Goal: Task Accomplishment & Management: Use online tool/utility

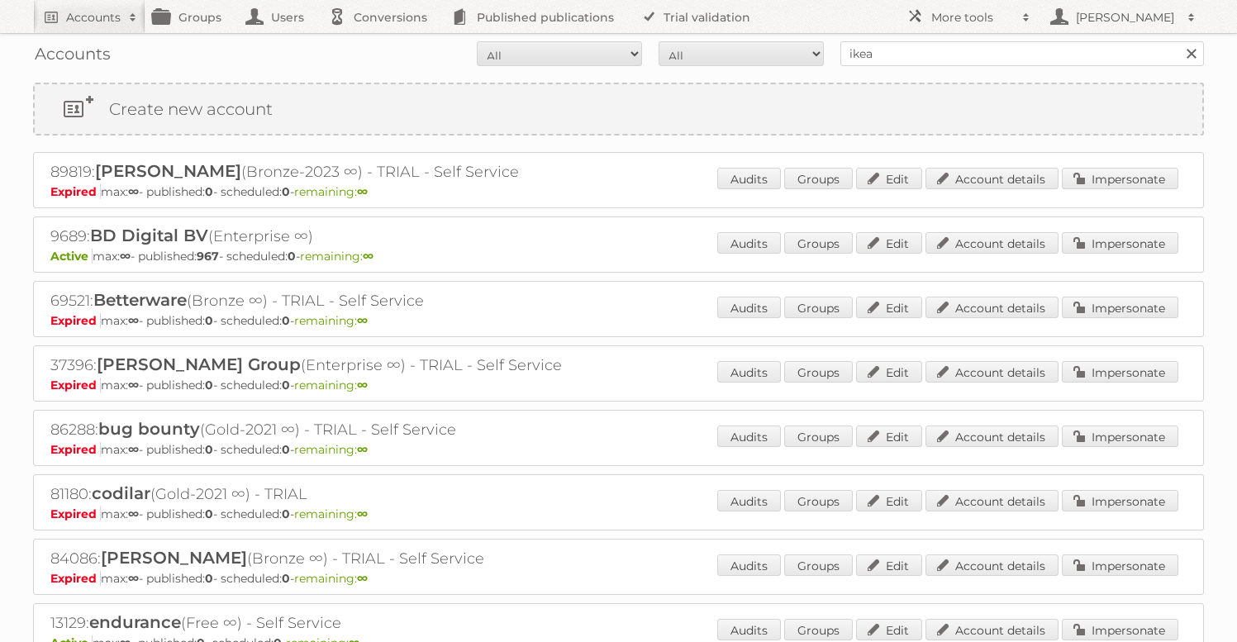
click at [1189, 59] on link at bounding box center [1191, 53] width 25 height 25
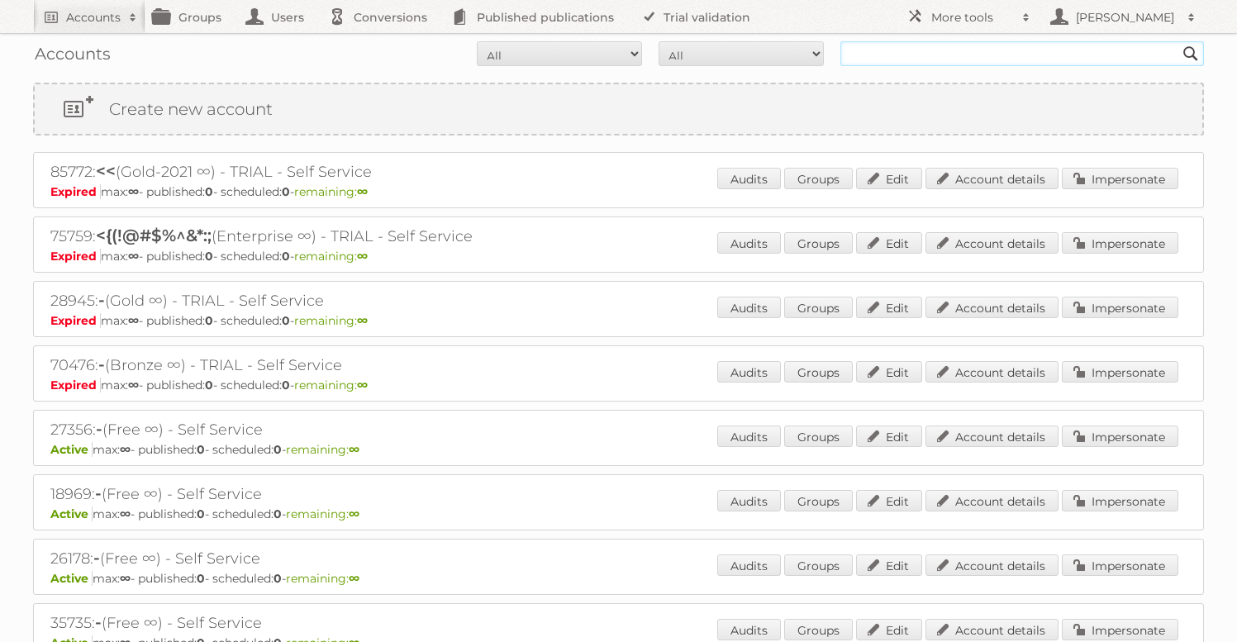
click at [874, 59] on input "text" at bounding box center [1021, 53] width 363 height 25
type input "wasco"
click at [1178, 41] on input "Search" at bounding box center [1190, 53] width 25 height 25
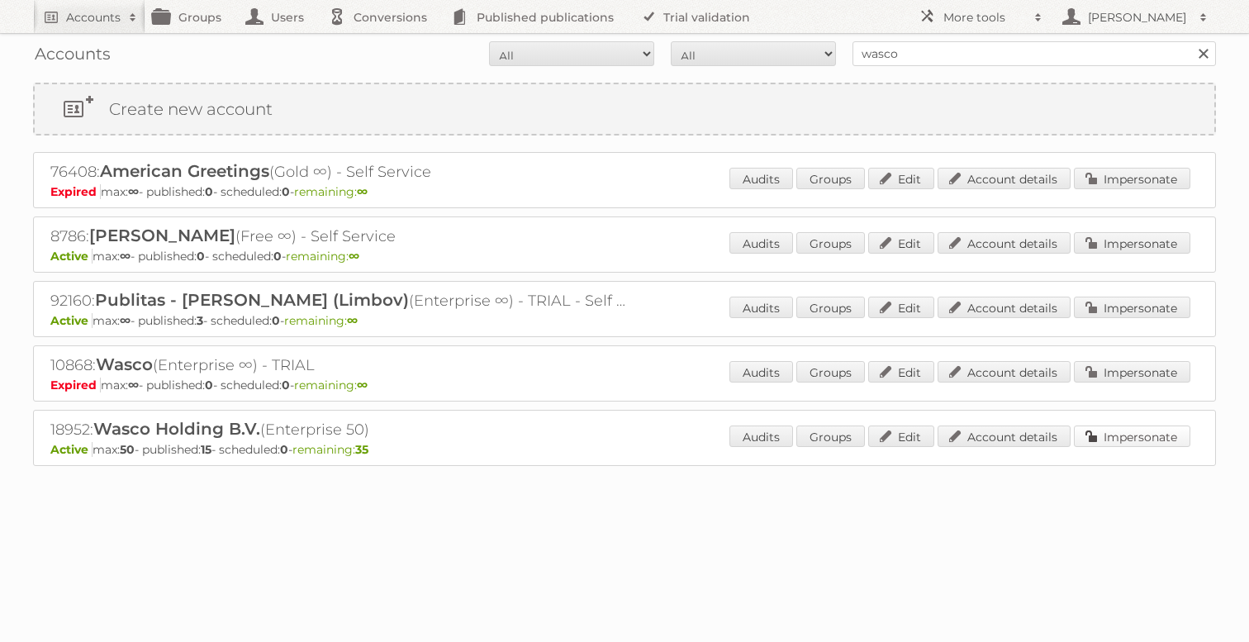
click at [1139, 441] on link "Impersonate" at bounding box center [1132, 435] width 116 height 21
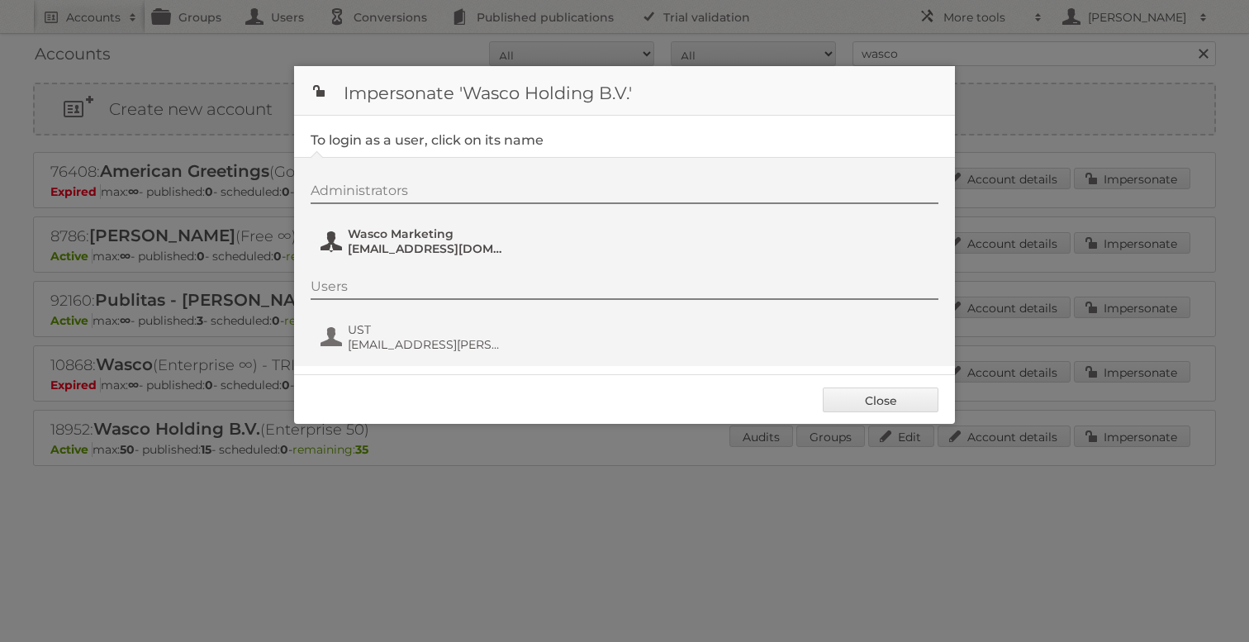
click at [397, 254] on span "marketing@wasco.nl" at bounding box center [428, 248] width 160 height 15
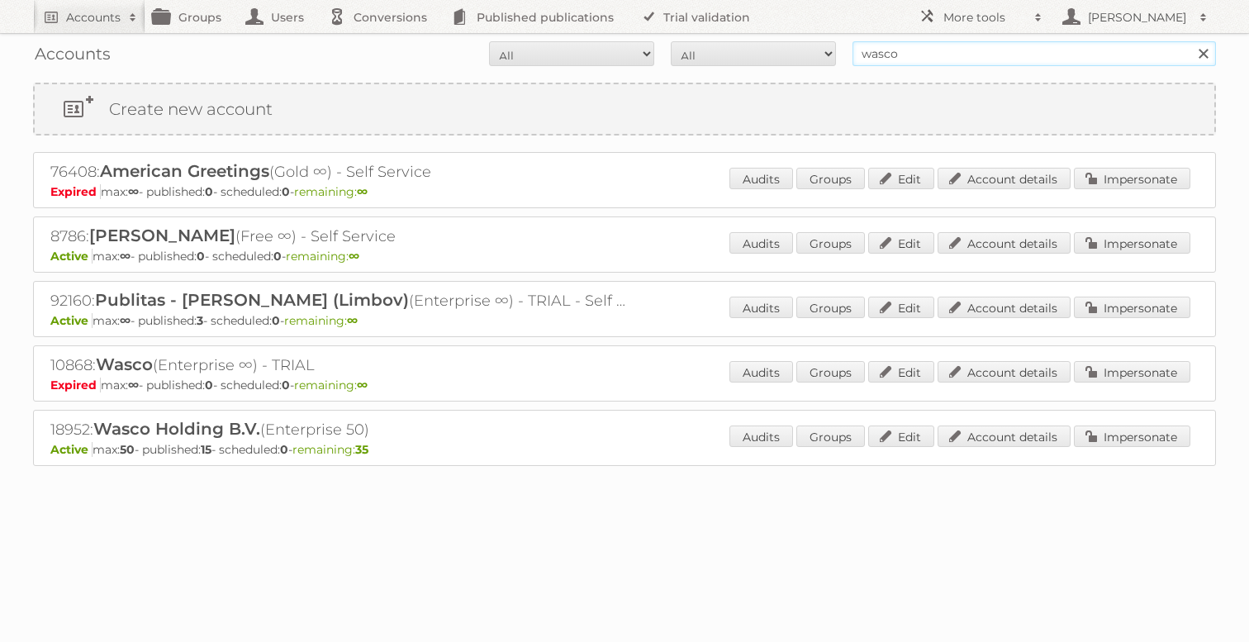
click at [953, 46] on input "wasco" at bounding box center [1034, 53] width 363 height 25
type input "billa test"
click at [1190, 41] on input "Search" at bounding box center [1202, 53] width 25 height 25
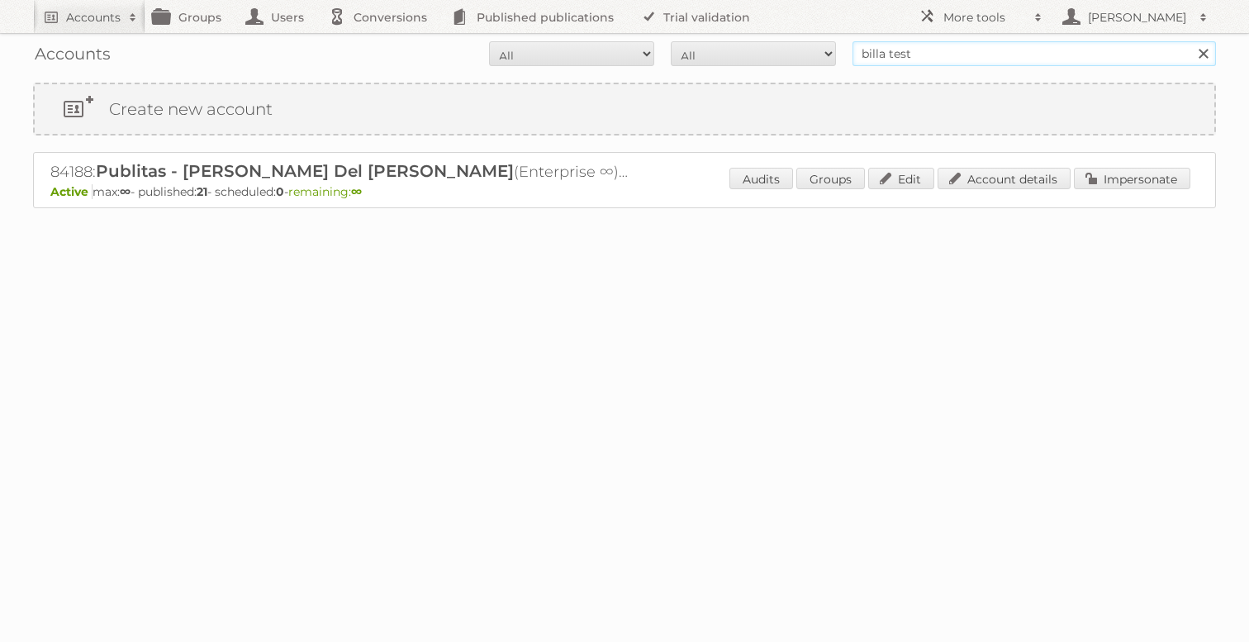
drag, startPoint x: 886, startPoint y: 53, endPoint x: 1013, endPoint y: 53, distance: 126.4
click at [1013, 53] on input "billa test" at bounding box center [1034, 53] width 363 height 25
type input "bill"
click at [1190, 41] on input "Search" at bounding box center [1202, 53] width 25 height 25
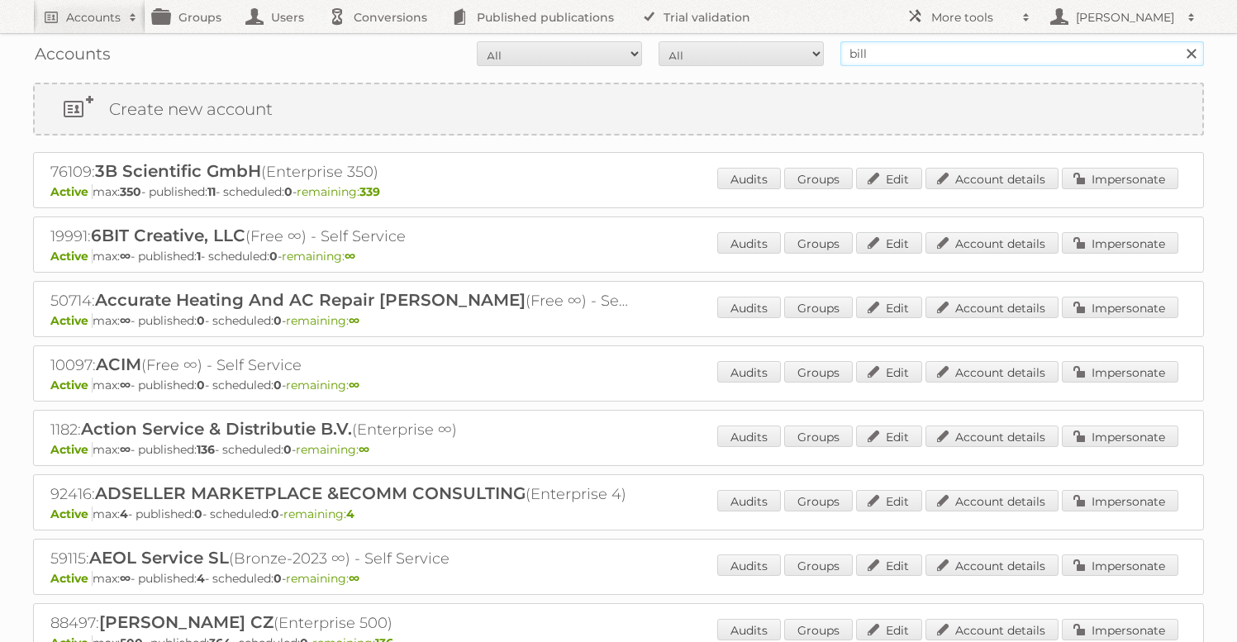
click at [976, 59] on input "bill" at bounding box center [1021, 53] width 363 height 25
type input "billa"
click at [1178, 41] on input "Search" at bounding box center [1190, 53] width 25 height 25
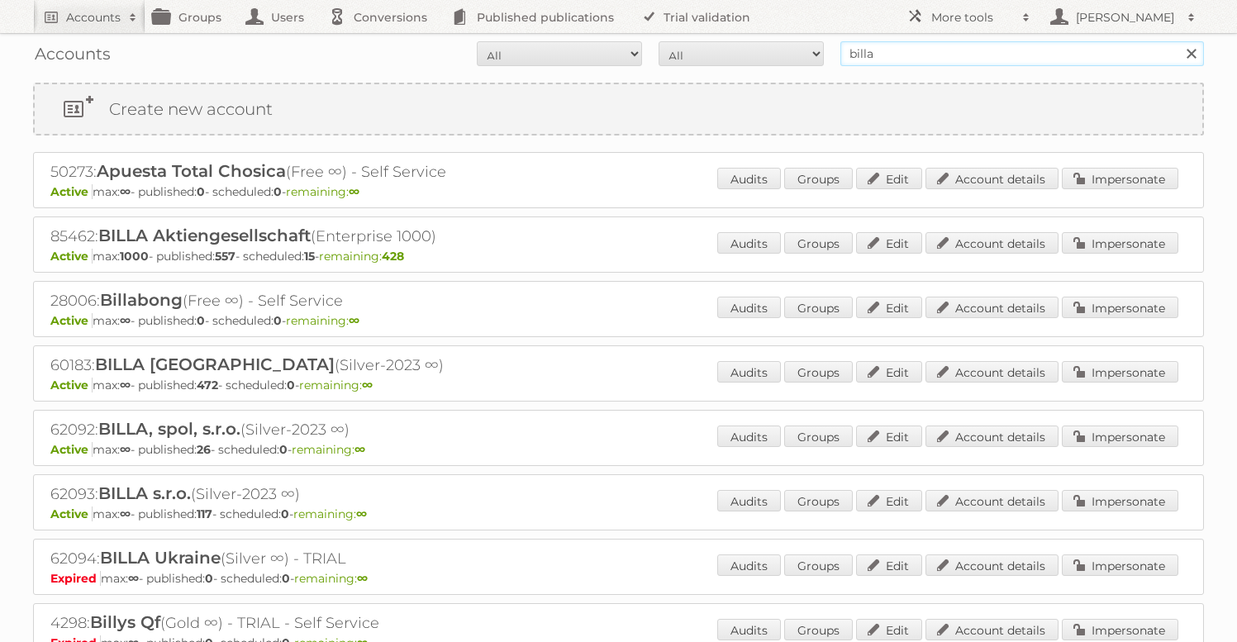
click at [966, 60] on input "billa" at bounding box center [1021, 53] width 363 height 25
type input "carrefour rou"
click at [1178, 41] on input "Search" at bounding box center [1190, 53] width 25 height 25
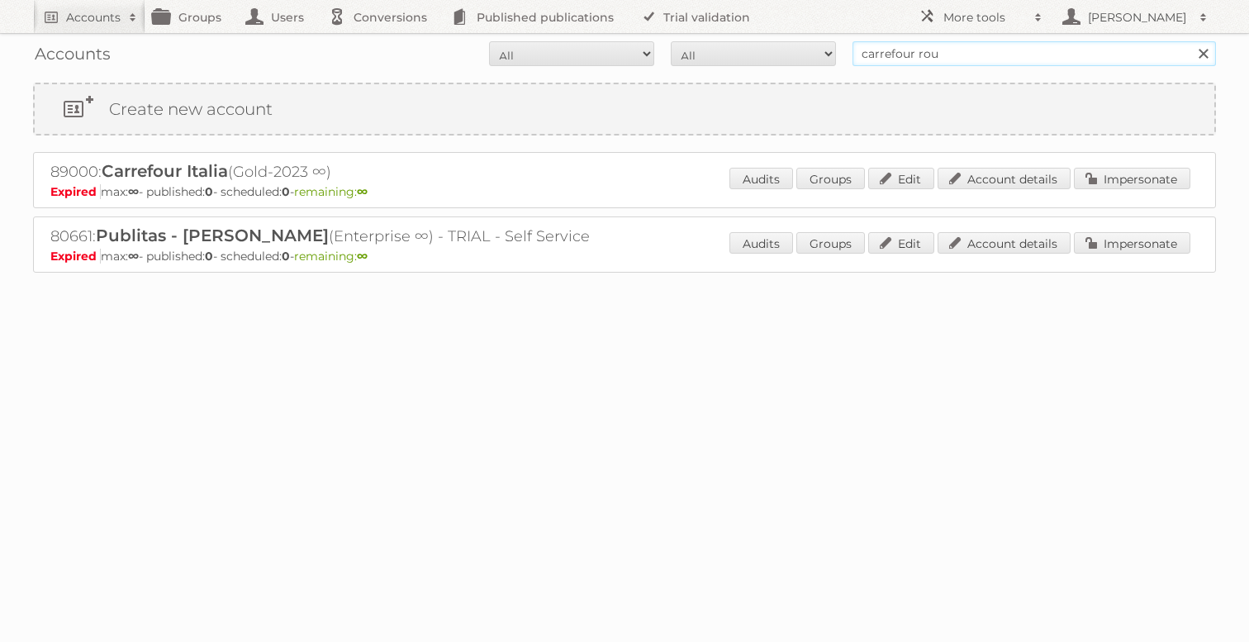
click at [942, 47] on input "carrefour rou" at bounding box center [1034, 53] width 363 height 25
type input "carrefour"
click at [1190, 41] on input "Search" at bounding box center [1202, 53] width 25 height 25
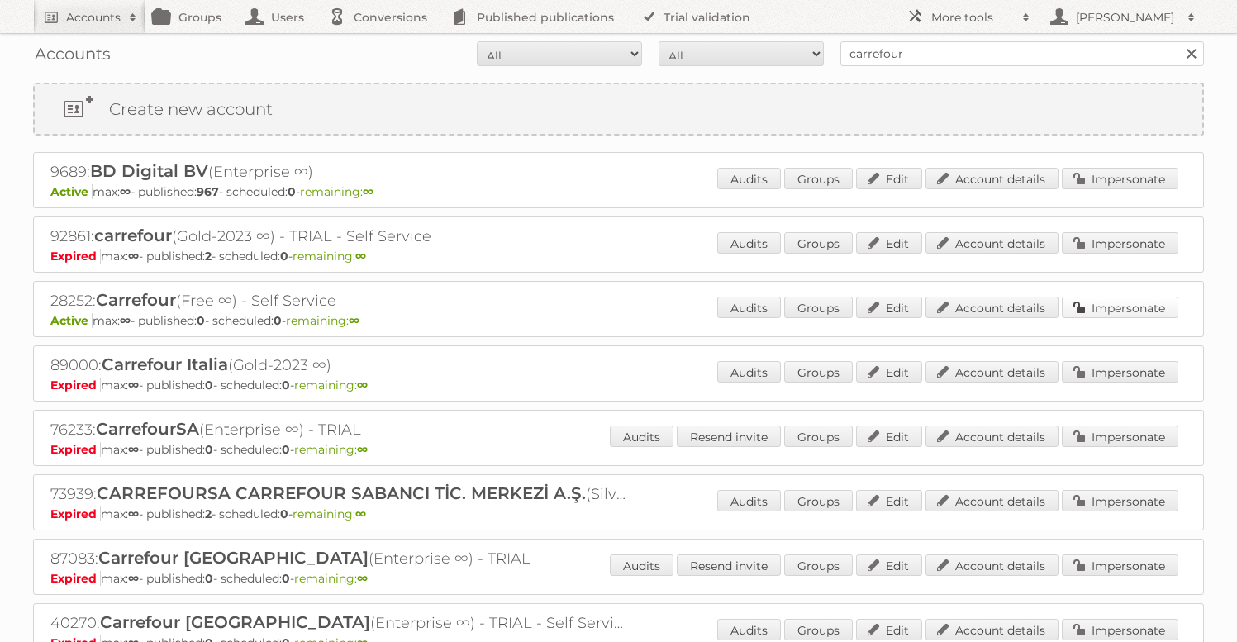
click at [1112, 305] on link "Impersonate" at bounding box center [1120, 307] width 116 height 21
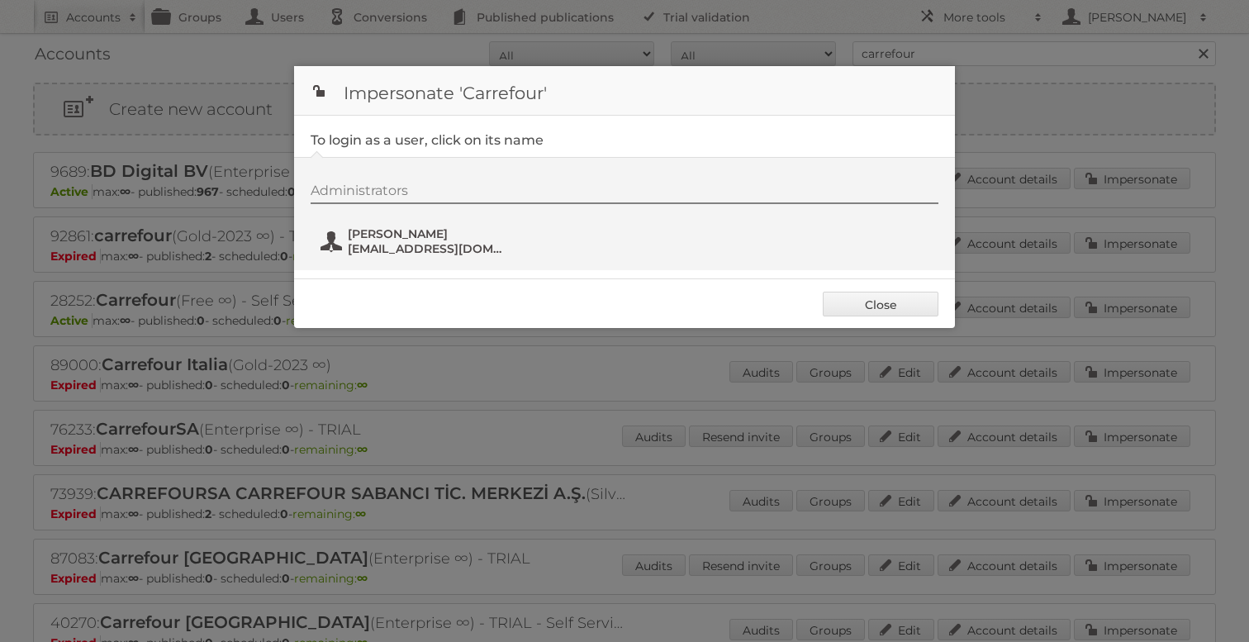
click at [354, 245] on span "teona.khmaladze@gmail.com" at bounding box center [428, 248] width 160 height 15
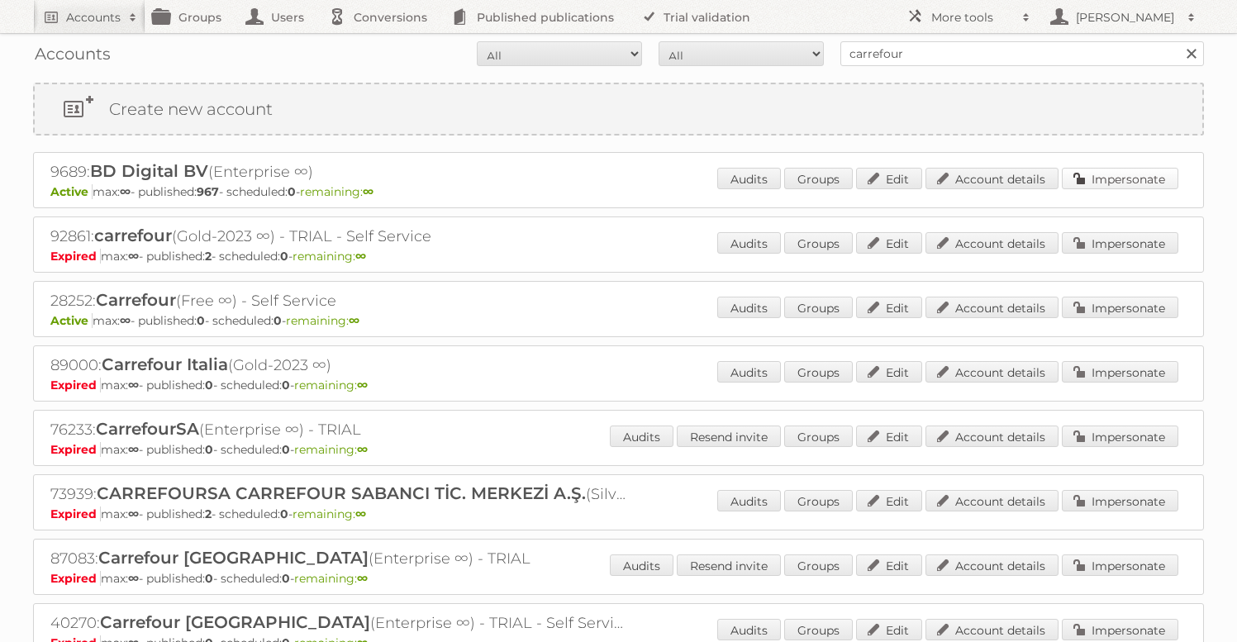
click at [1144, 171] on link "Impersonate" at bounding box center [1120, 178] width 116 height 21
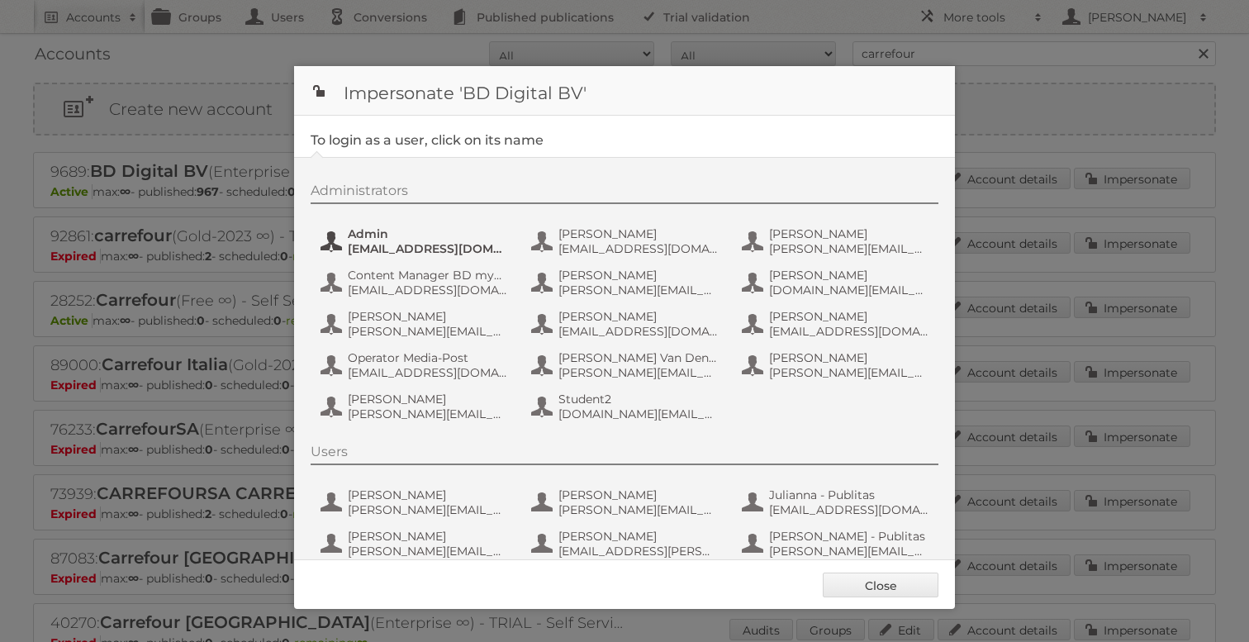
click at [392, 249] on span "admin@agilys.com" at bounding box center [428, 248] width 160 height 15
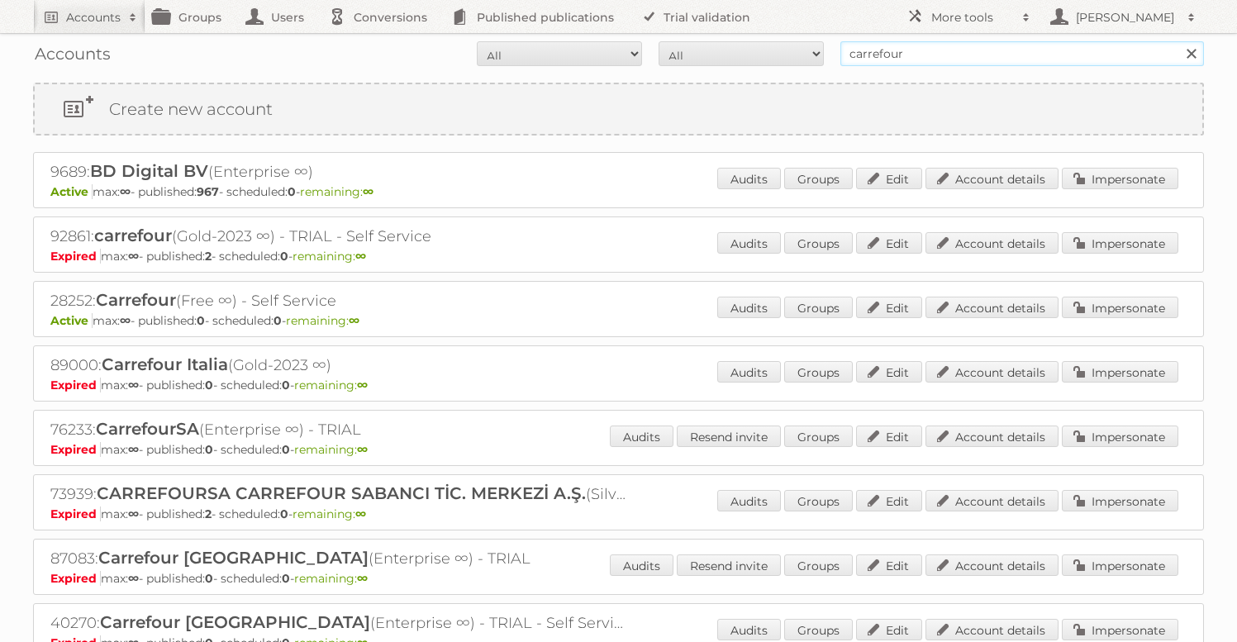
click at [989, 64] on input "carrefour" at bounding box center [1021, 53] width 363 height 25
type input "romania"
click at [1178, 41] on input "Search" at bounding box center [1190, 53] width 25 height 25
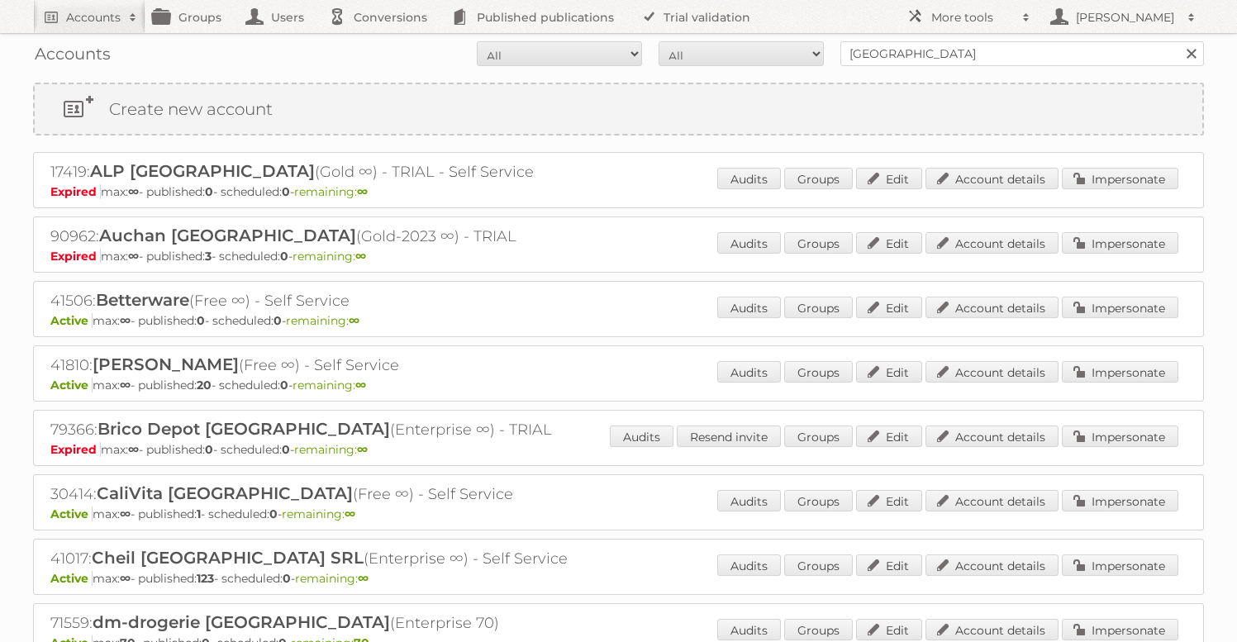
click at [905, 40] on div "Accounts All Active Expired Pending All Paid Trials Self service romania Search" at bounding box center [618, 53] width 1171 height 41
click at [905, 55] on input "romania" at bounding box center [1021, 53] width 363 height 25
type input "carrefour"
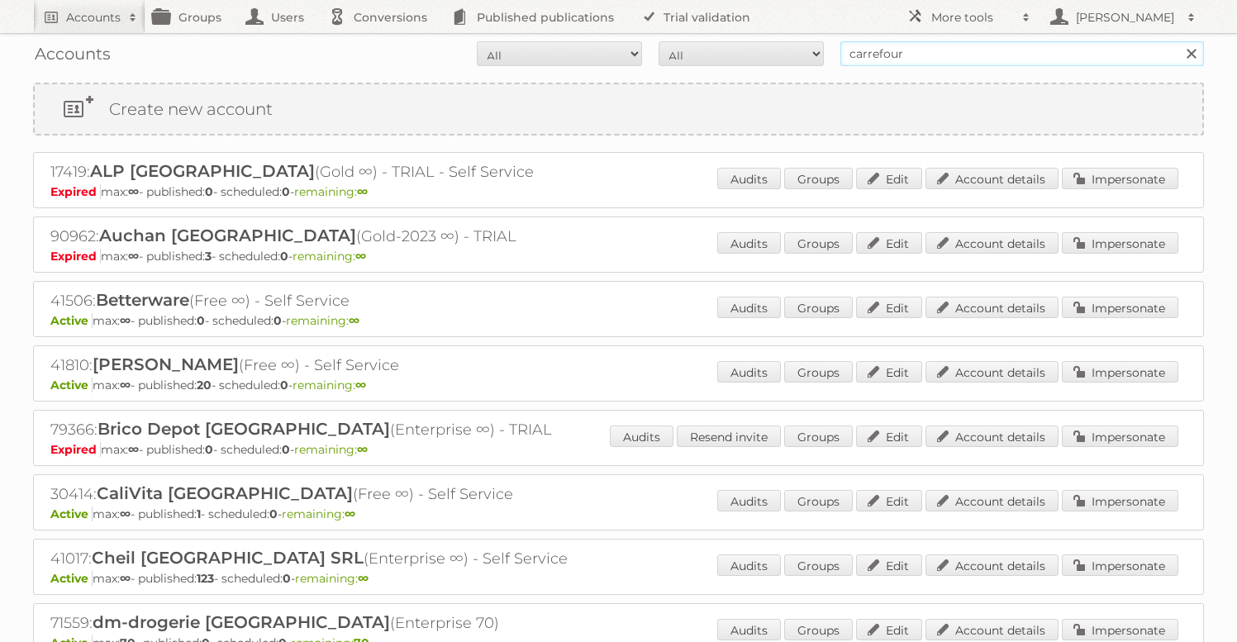
click at [1178, 41] on input "Search" at bounding box center [1190, 53] width 25 height 25
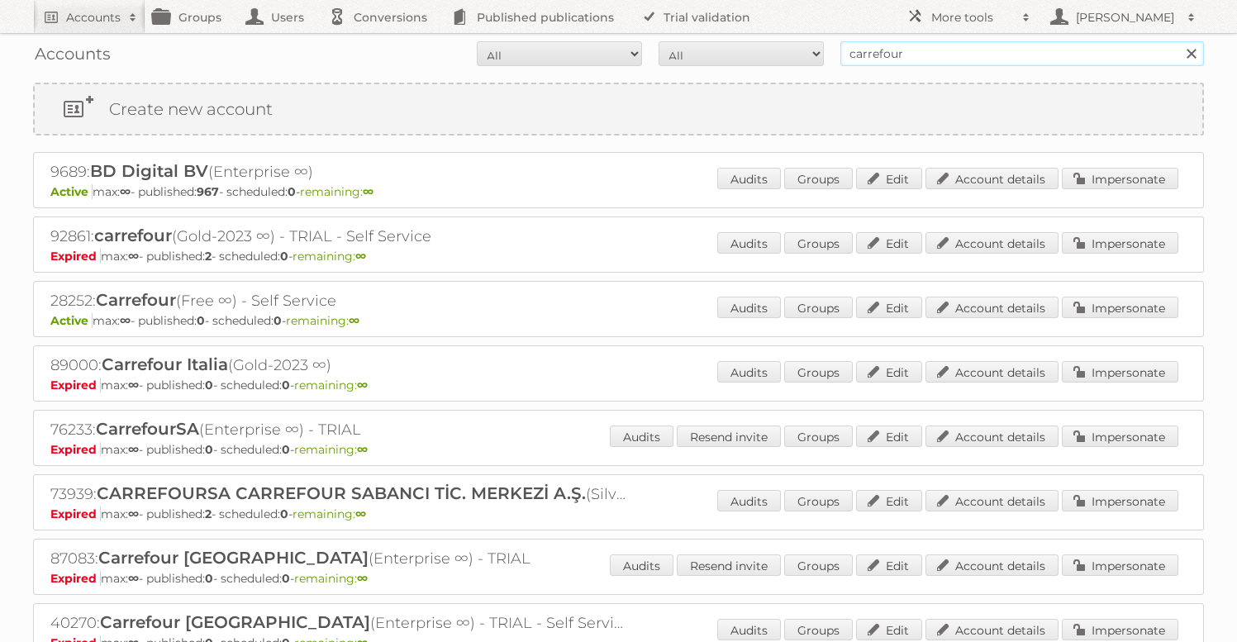
click at [949, 55] on input "carrefour" at bounding box center [1021, 53] width 363 height 25
click at [986, 57] on input "carrefour" at bounding box center [1021, 53] width 363 height 25
click at [1178, 41] on input "Search" at bounding box center [1190, 53] width 25 height 25
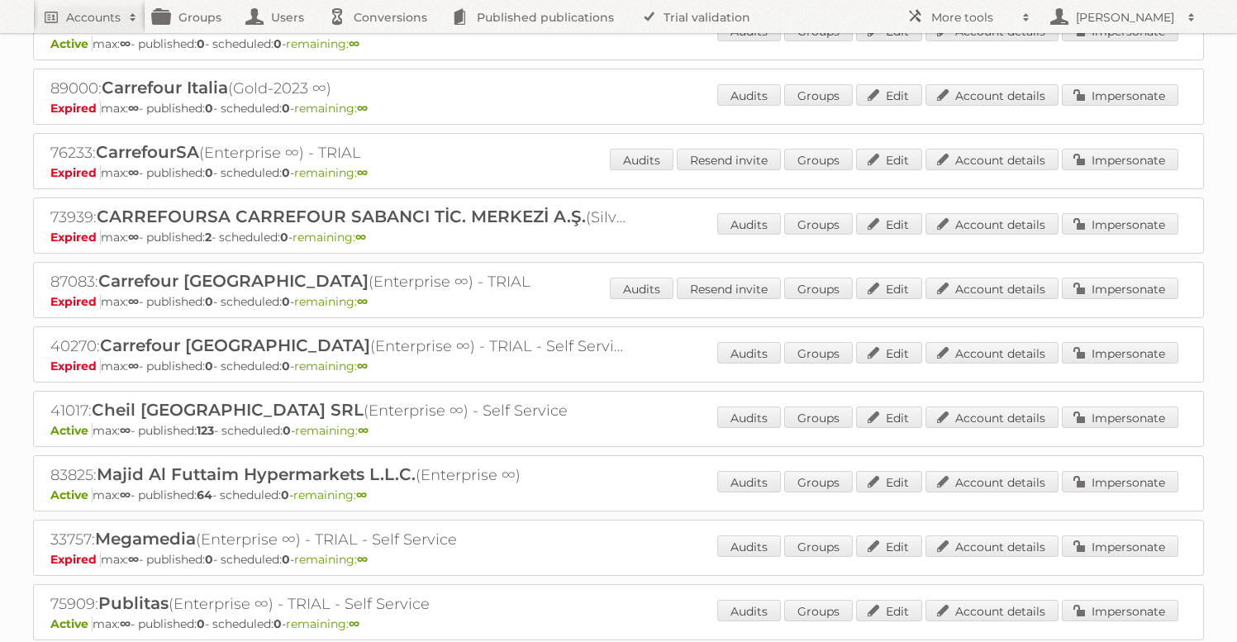
scroll to position [323, 0]
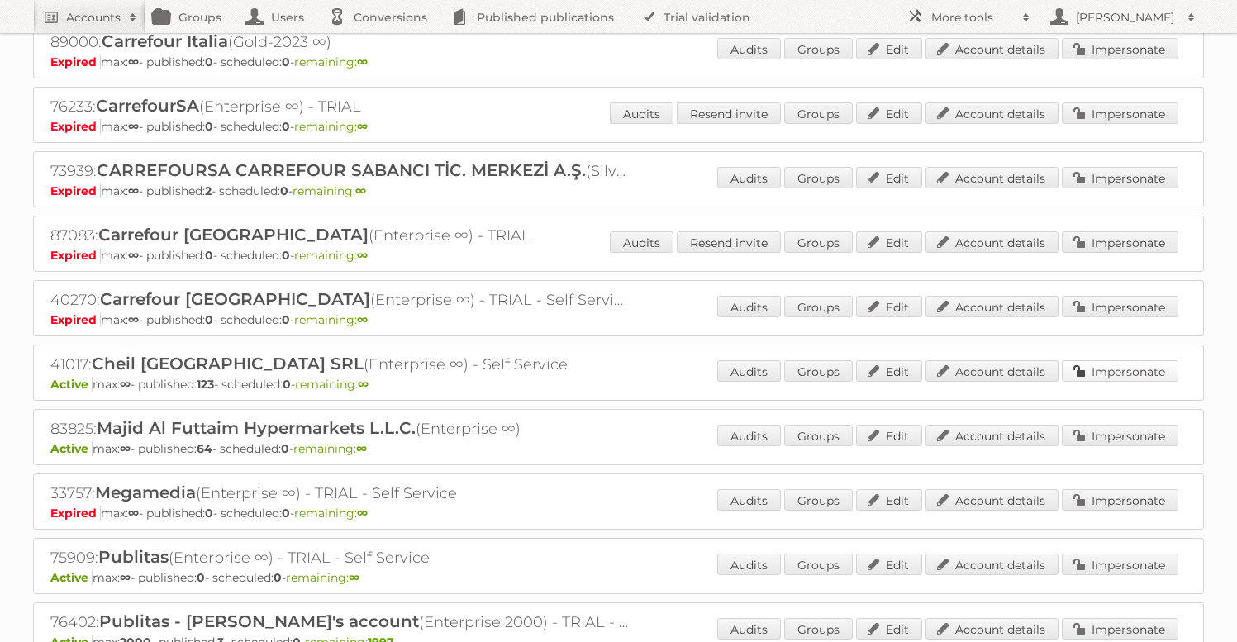
click at [1084, 371] on link "Impersonate" at bounding box center [1120, 370] width 116 height 21
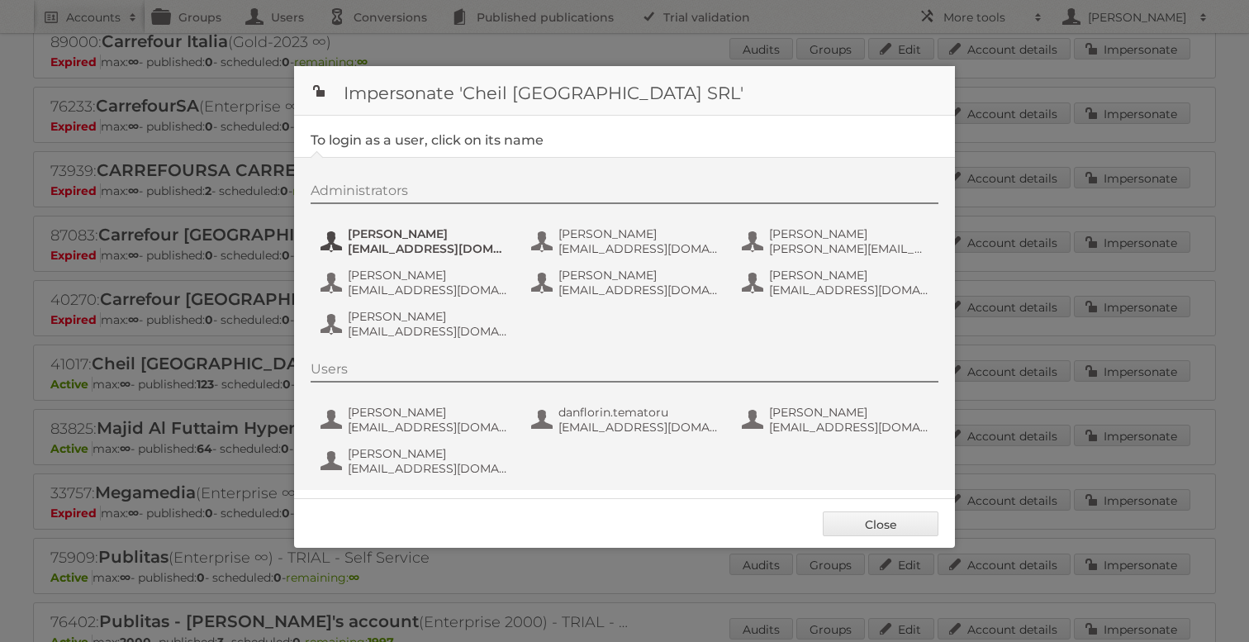
click at [397, 249] on span "[EMAIL_ADDRESS][DOMAIN_NAME]" at bounding box center [428, 248] width 160 height 15
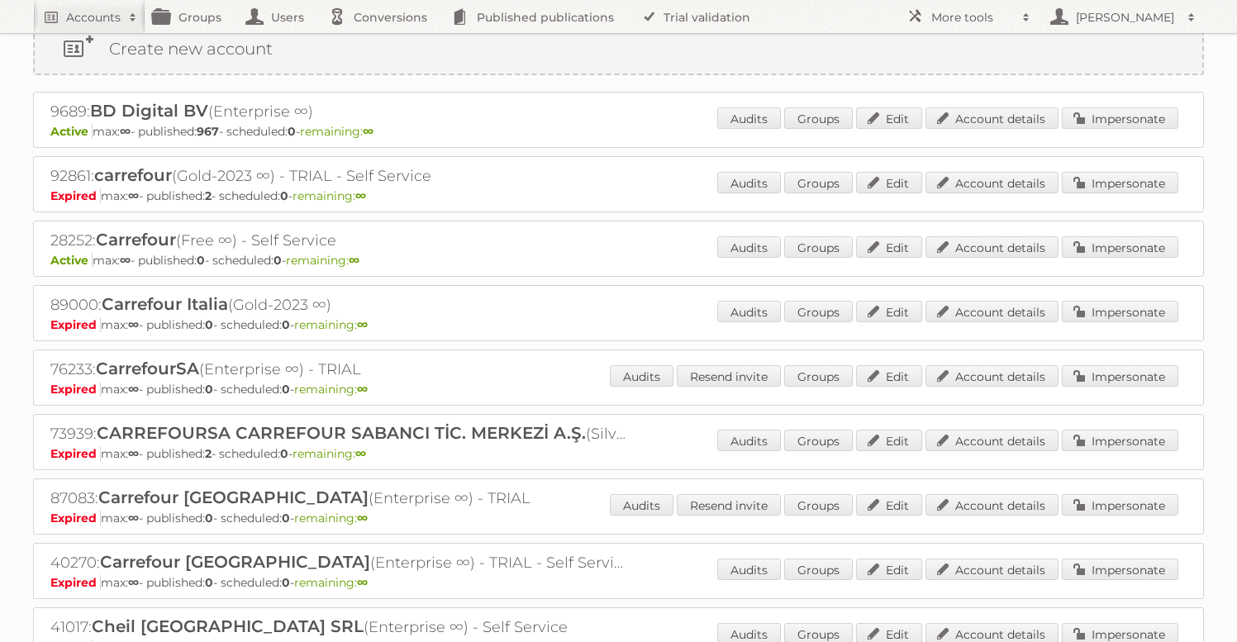
scroll to position [0, 0]
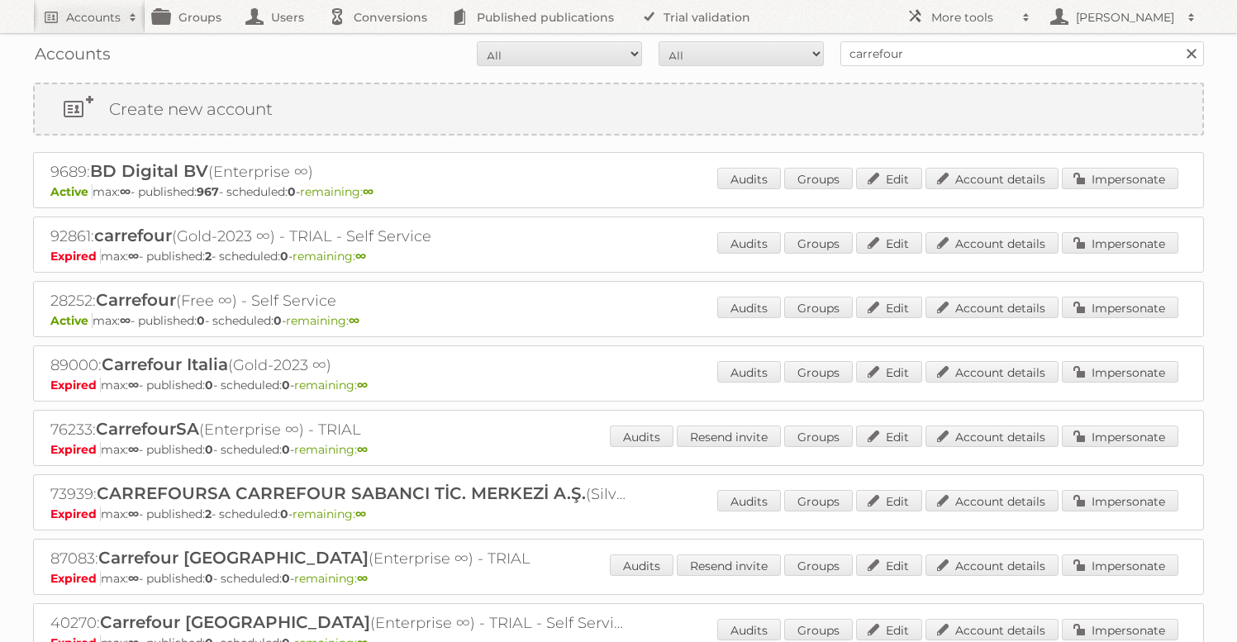
click at [984, 66] on div "Accounts All Active Expired Pending All Paid Trials Self service carrefour Sear…" at bounding box center [618, 53] width 1171 height 41
click at [981, 55] on input "carrefour" at bounding box center [1021, 53] width 363 height 25
click at [192, 16] on link "Groups" at bounding box center [191, 16] width 93 height 33
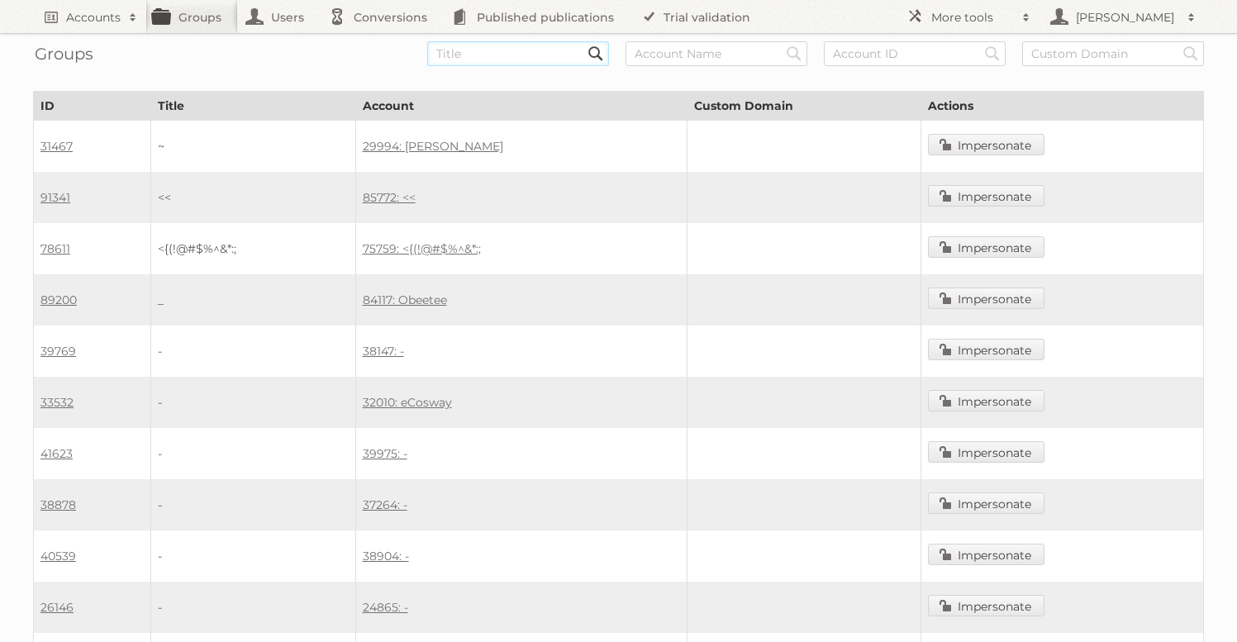
click at [526, 54] on input "text" at bounding box center [518, 53] width 182 height 25
type input "426"
click at [583, 41] on input "Search" at bounding box center [595, 53] width 25 height 25
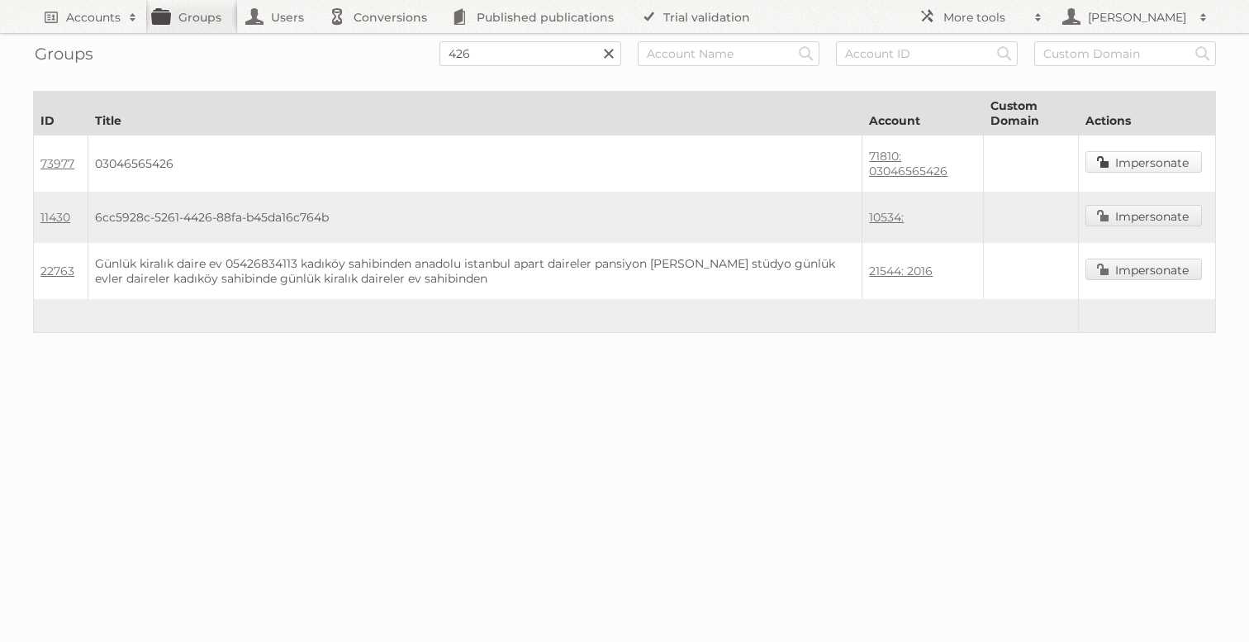
click at [1147, 155] on link "Impersonate" at bounding box center [1143, 161] width 116 height 21
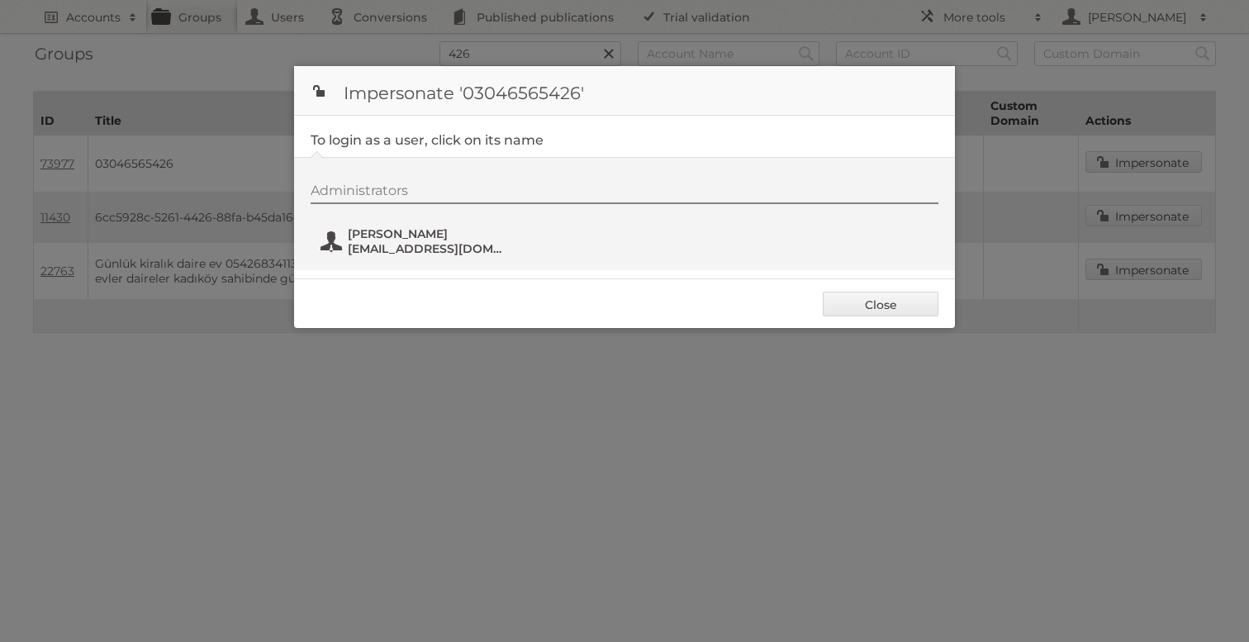
click at [392, 234] on span "Rao khalid Rajpot" at bounding box center [428, 233] width 160 height 15
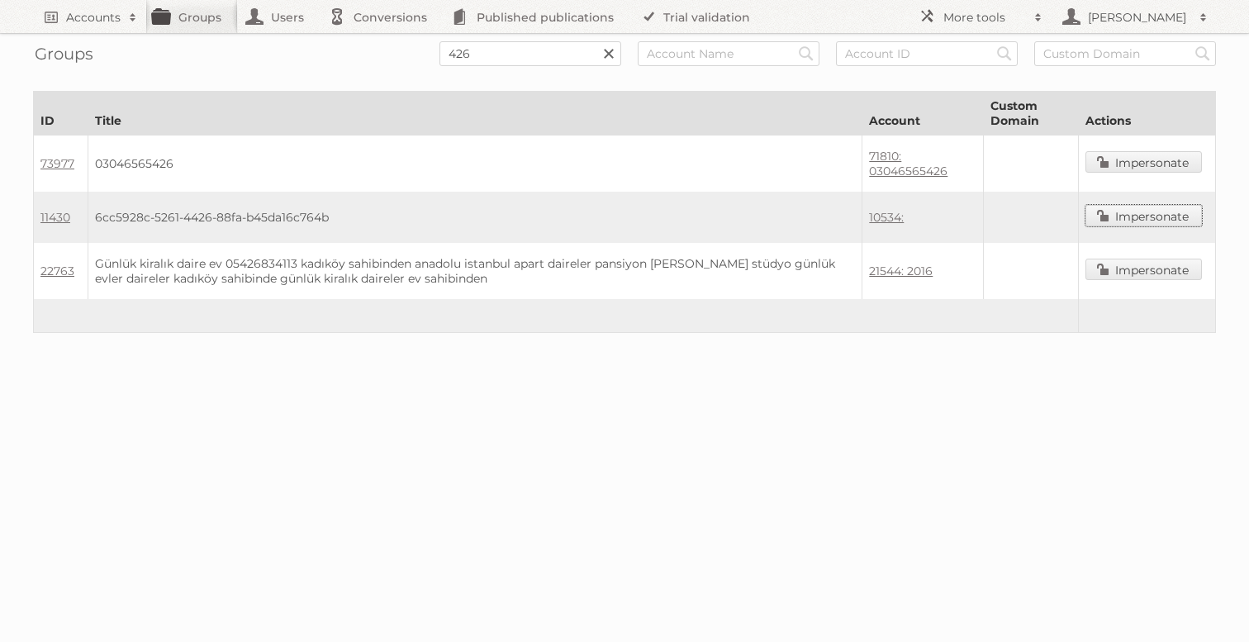
click at [1124, 216] on link "Impersonate" at bounding box center [1143, 215] width 116 height 21
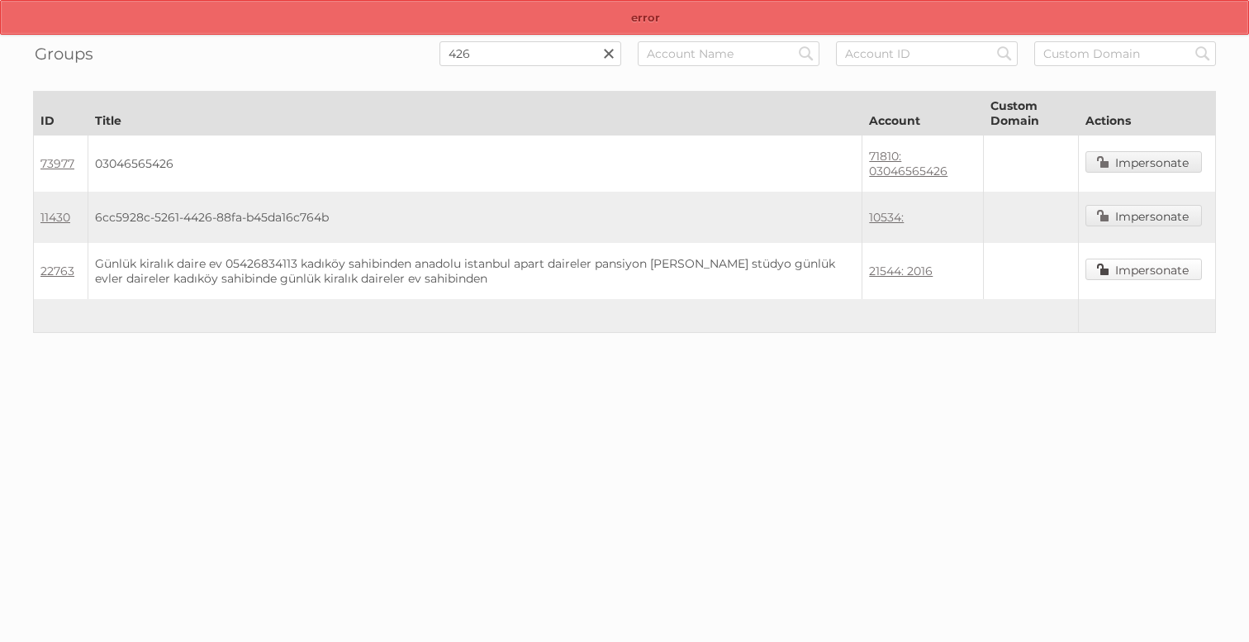
click at [1162, 273] on link "Impersonate" at bounding box center [1143, 269] width 116 height 21
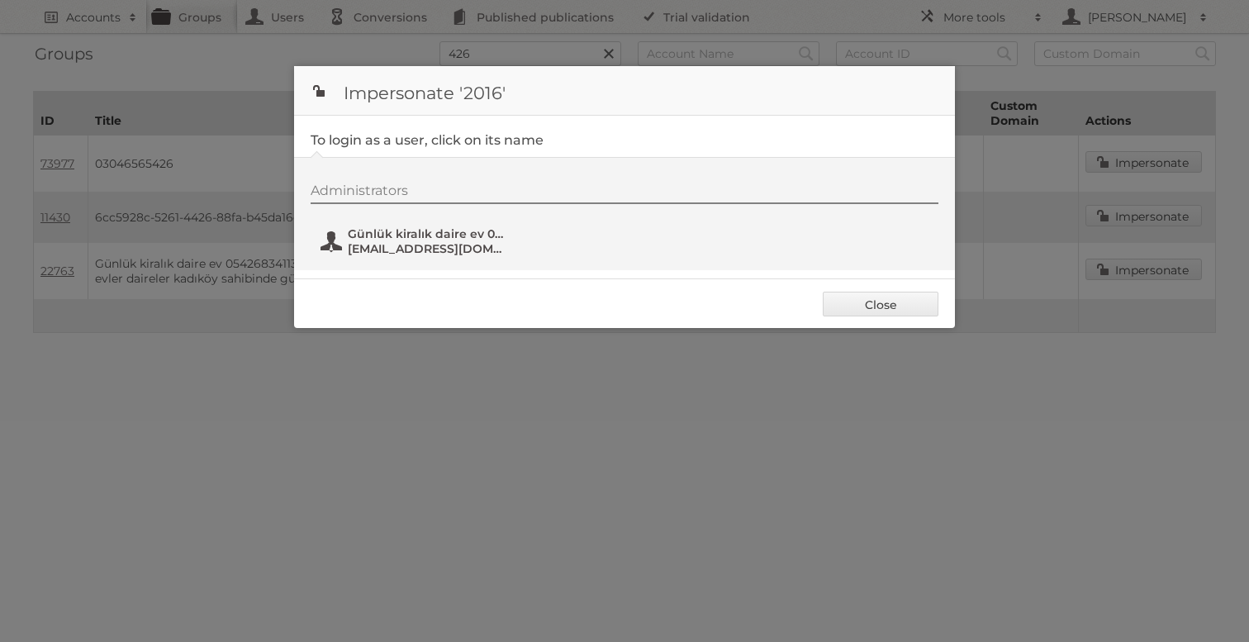
click at [392, 252] on span "gunlukkiralikkonaklamadaire@gmail.com" at bounding box center [428, 248] width 160 height 15
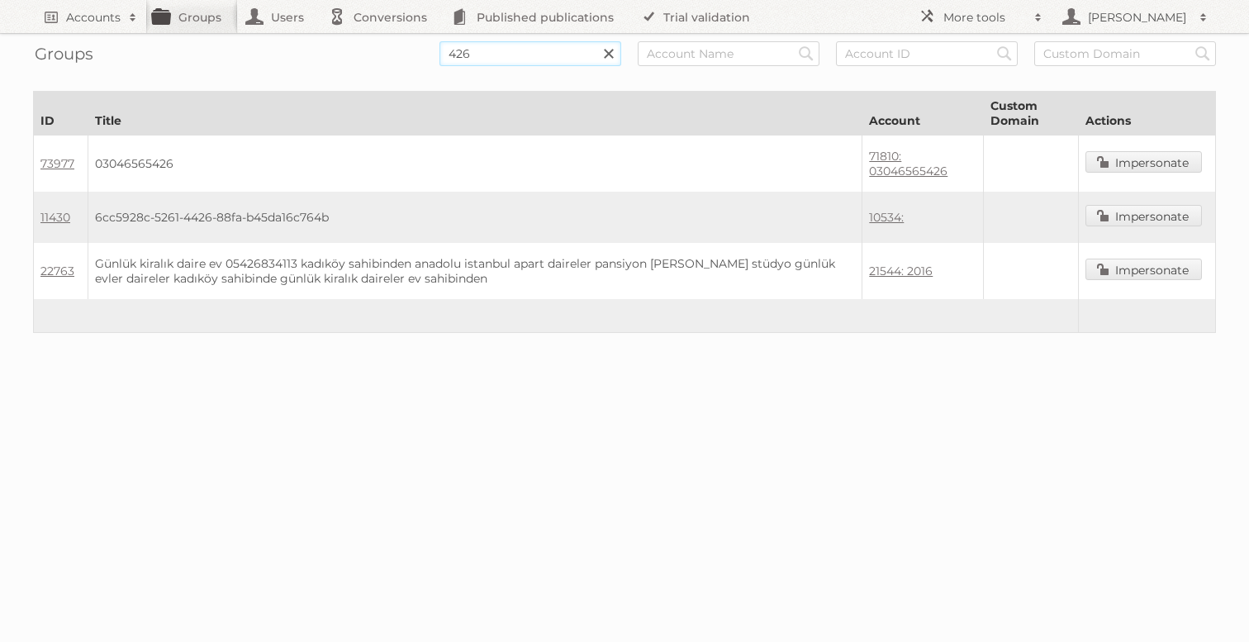
click at [478, 60] on input "426" at bounding box center [530, 53] width 182 height 25
type input "42677"
click at [596, 41] on input "Search" at bounding box center [608, 53] width 25 height 25
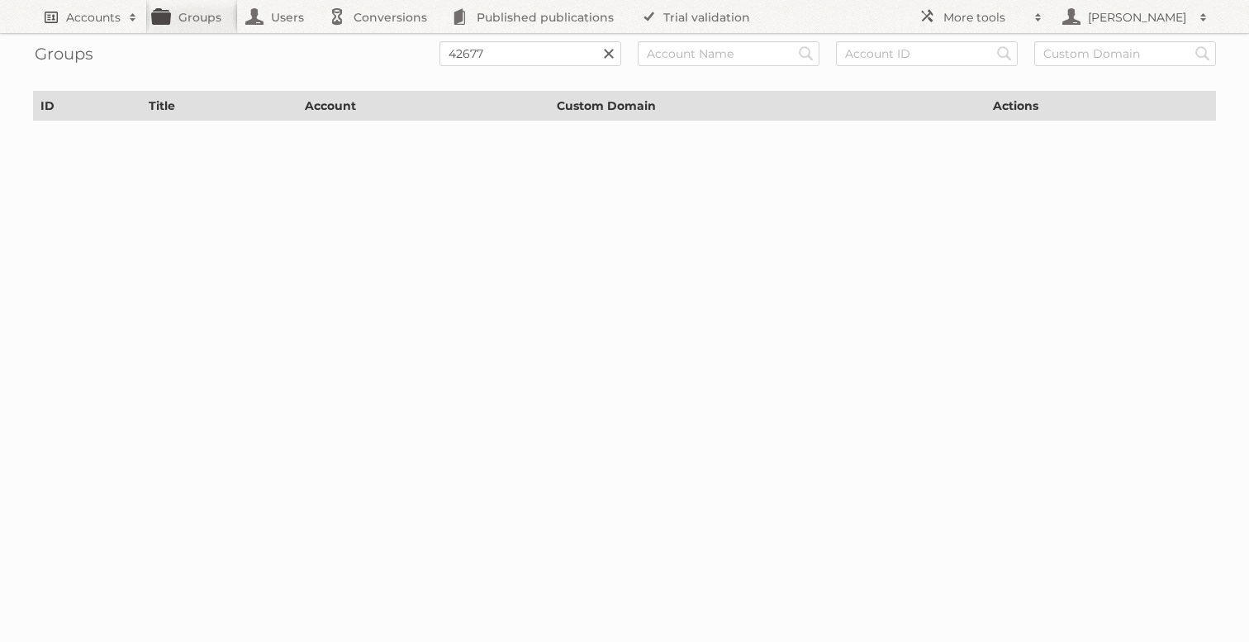
click at [100, 16] on h2 "Accounts" at bounding box center [93, 17] width 55 height 17
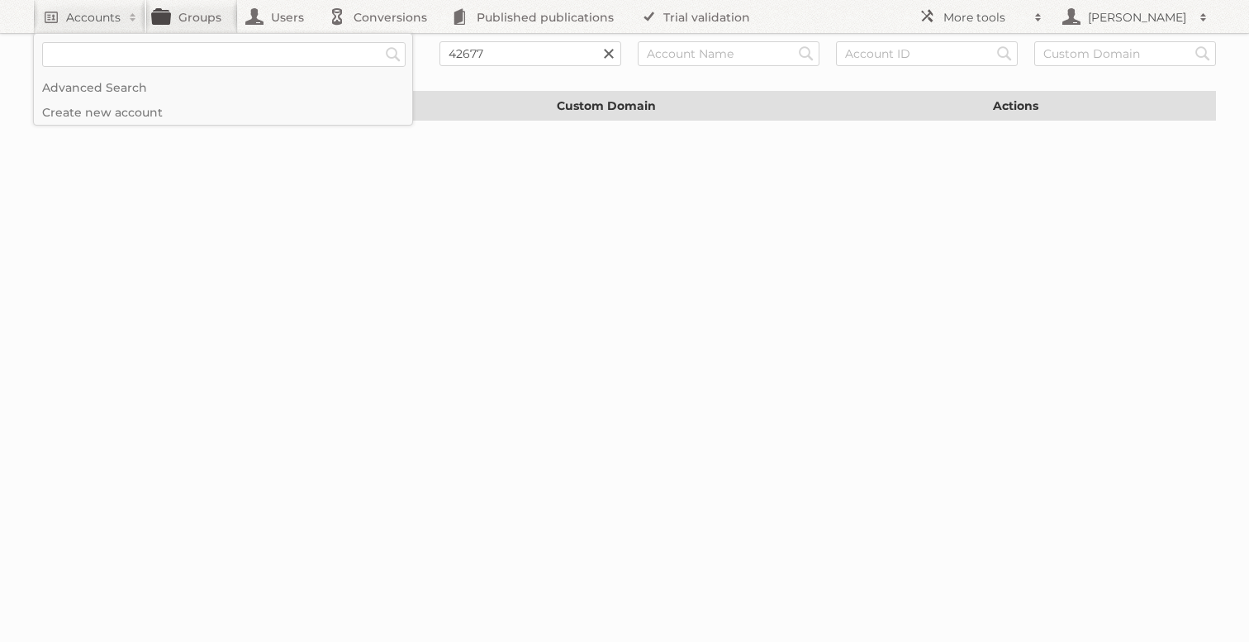
click at [614, 58] on link at bounding box center [608, 53] width 25 height 25
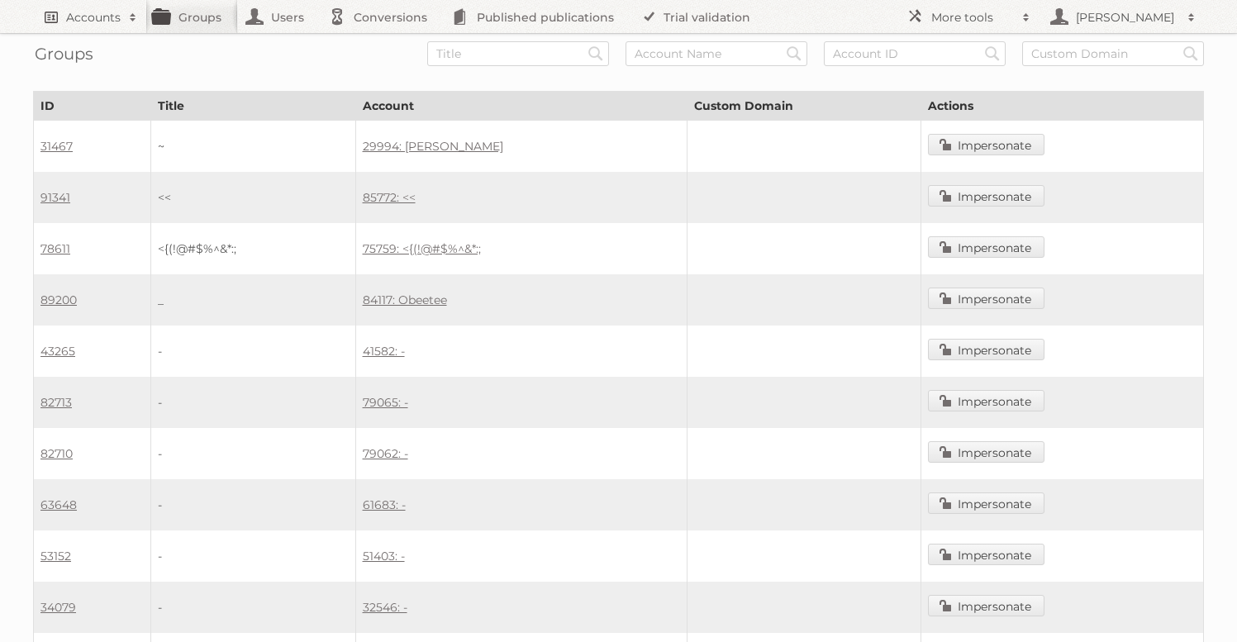
click at [112, 21] on h2 "Accounts" at bounding box center [93, 17] width 55 height 17
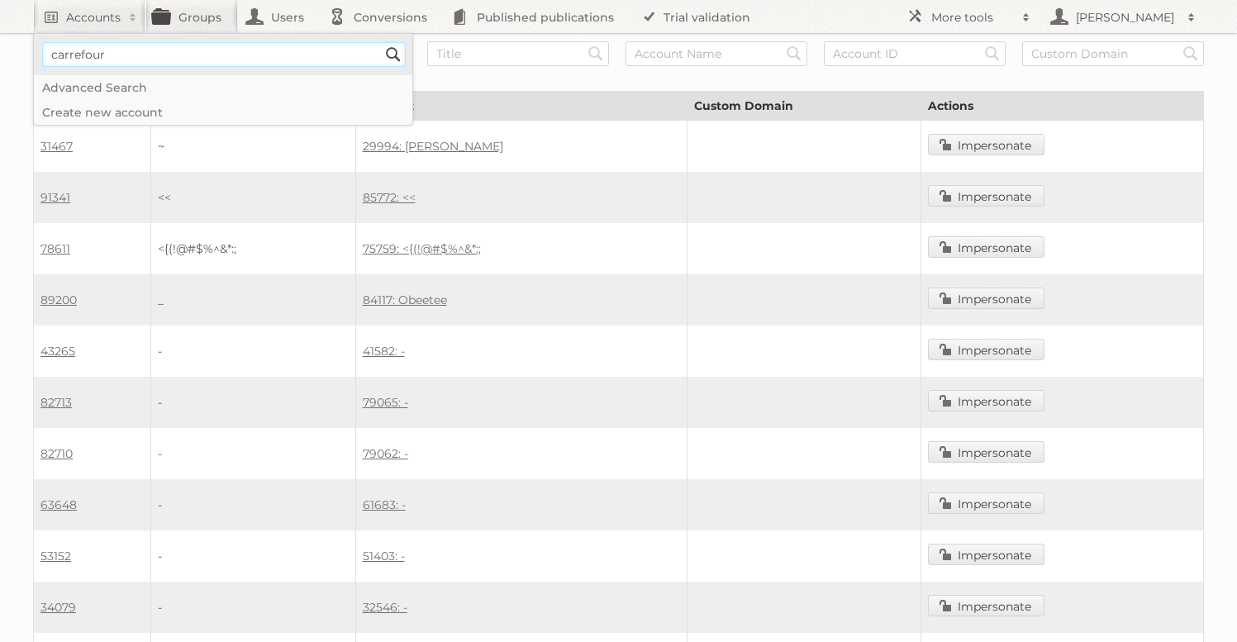
type input"] "carrefour"
click at [381, 42] on input "Search" at bounding box center [393, 54] width 25 height 25
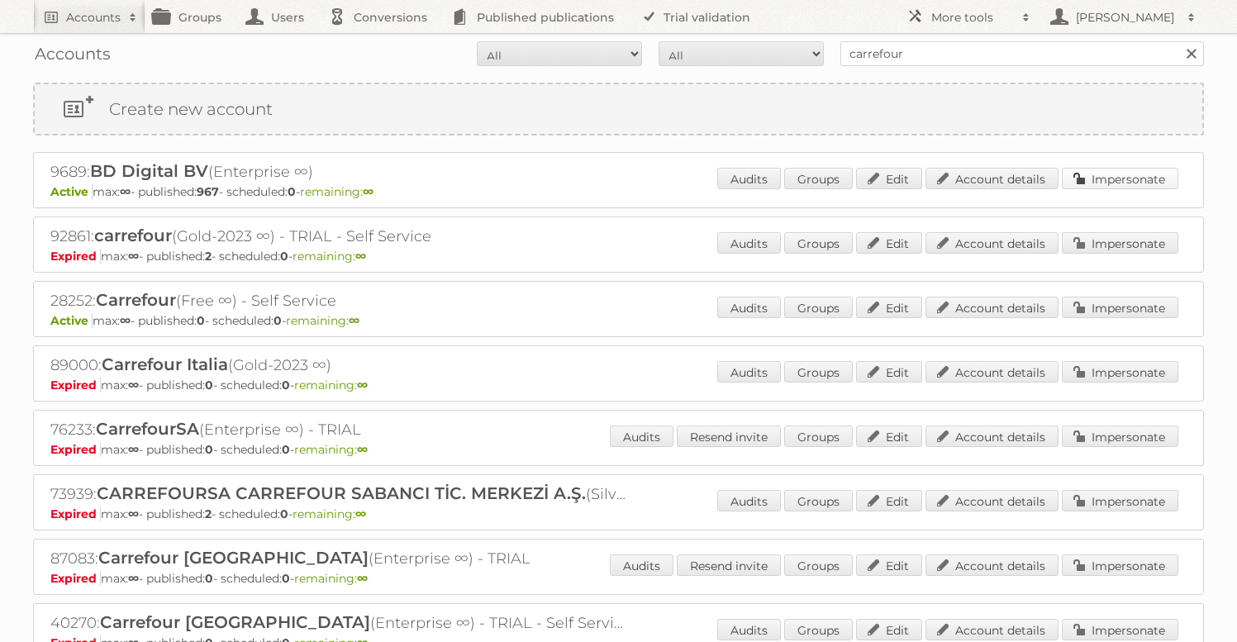
click at [1091, 181] on link "Impersonate" at bounding box center [1120, 178] width 116 height 21
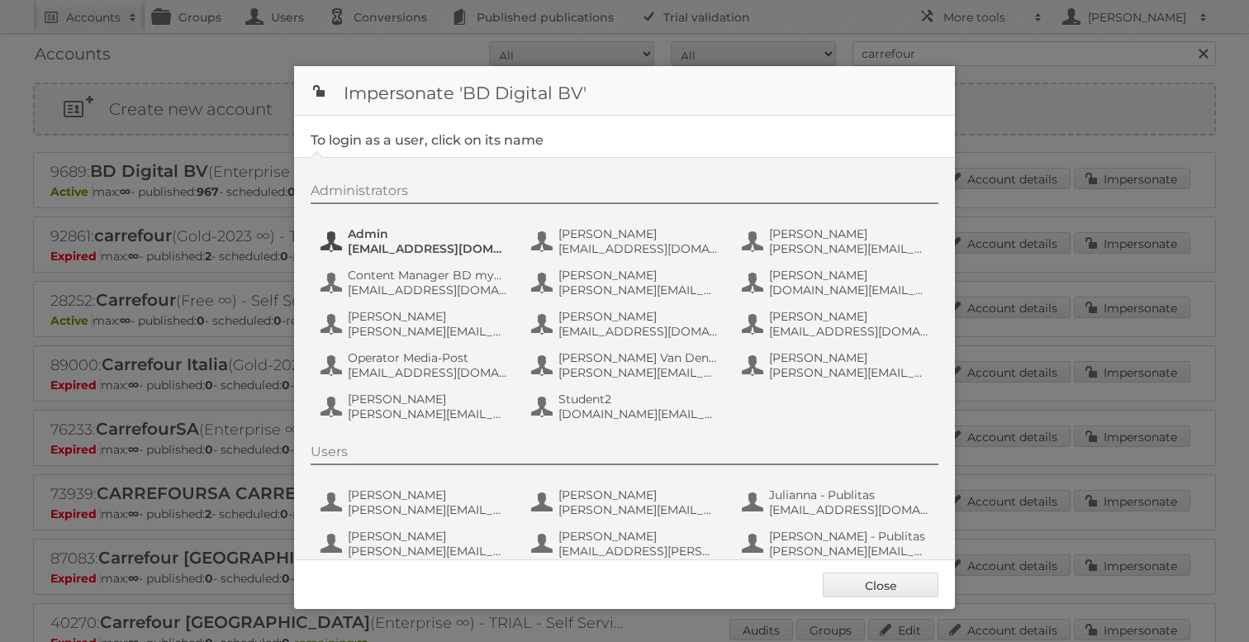
click at [371, 235] on span "Admin" at bounding box center [428, 233] width 160 height 15
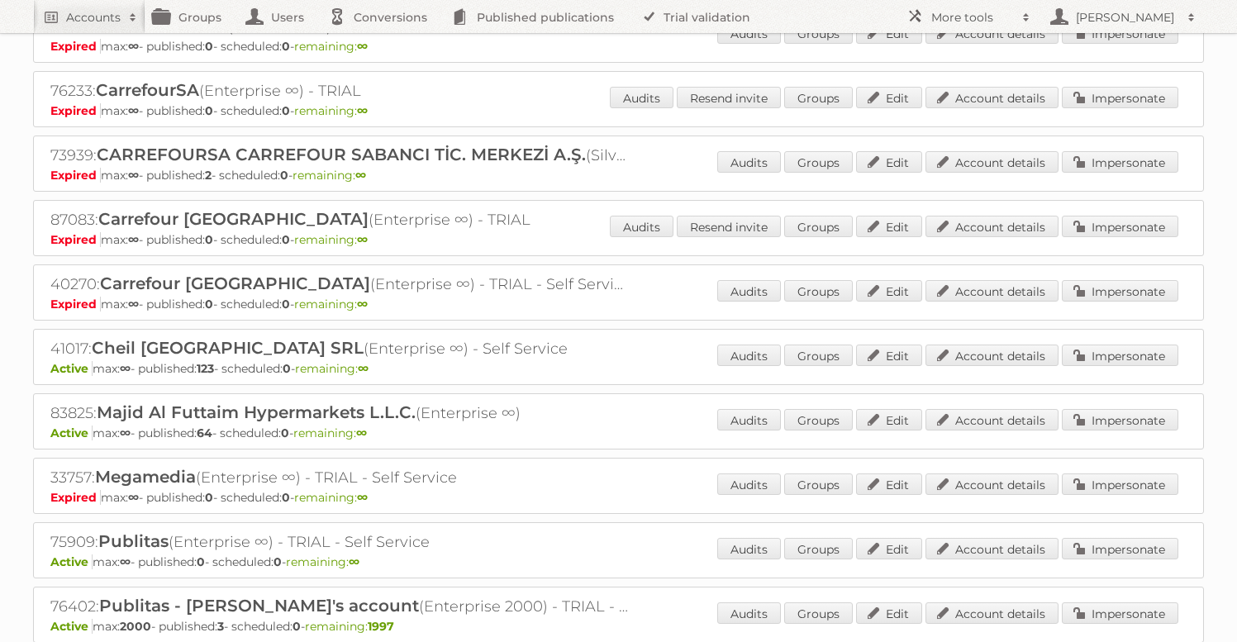
scroll to position [361, 0]
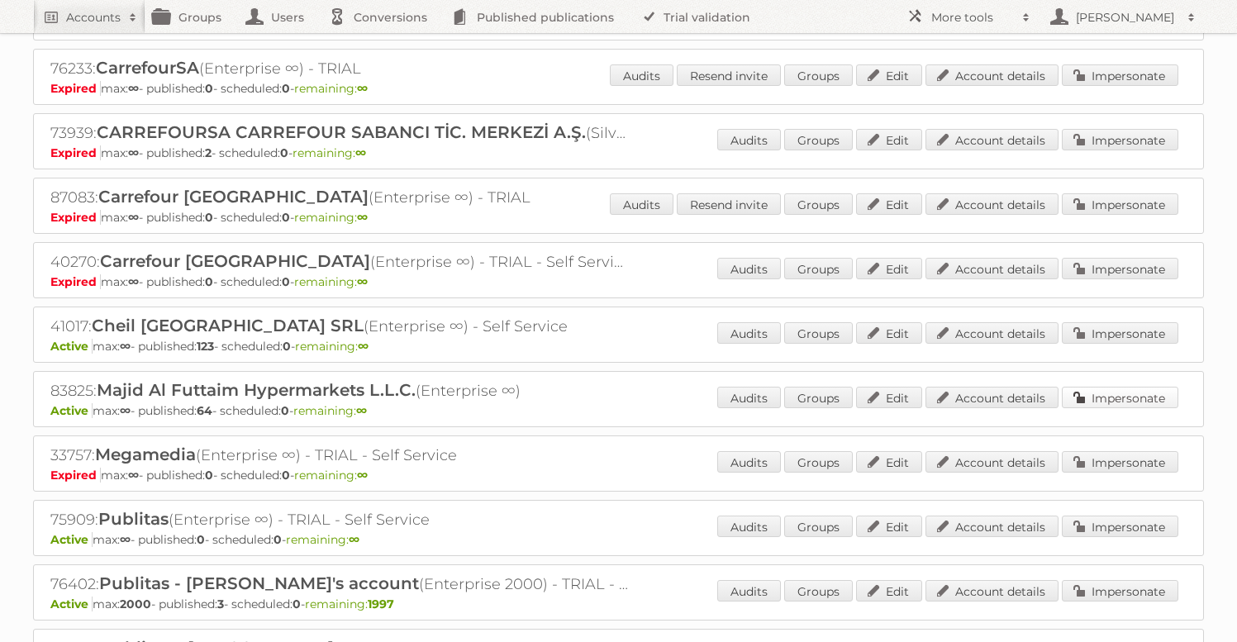
click at [1127, 398] on link "Impersonate" at bounding box center [1120, 397] width 116 height 21
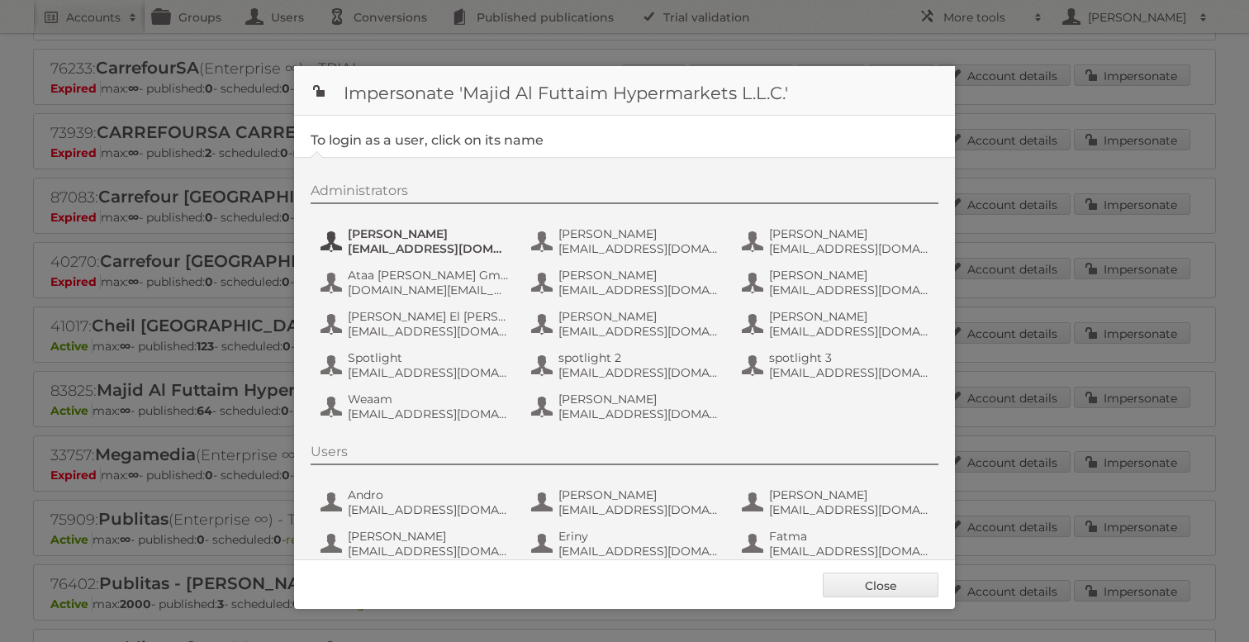
click at [435, 231] on span "[PERSON_NAME]" at bounding box center [428, 233] width 160 height 15
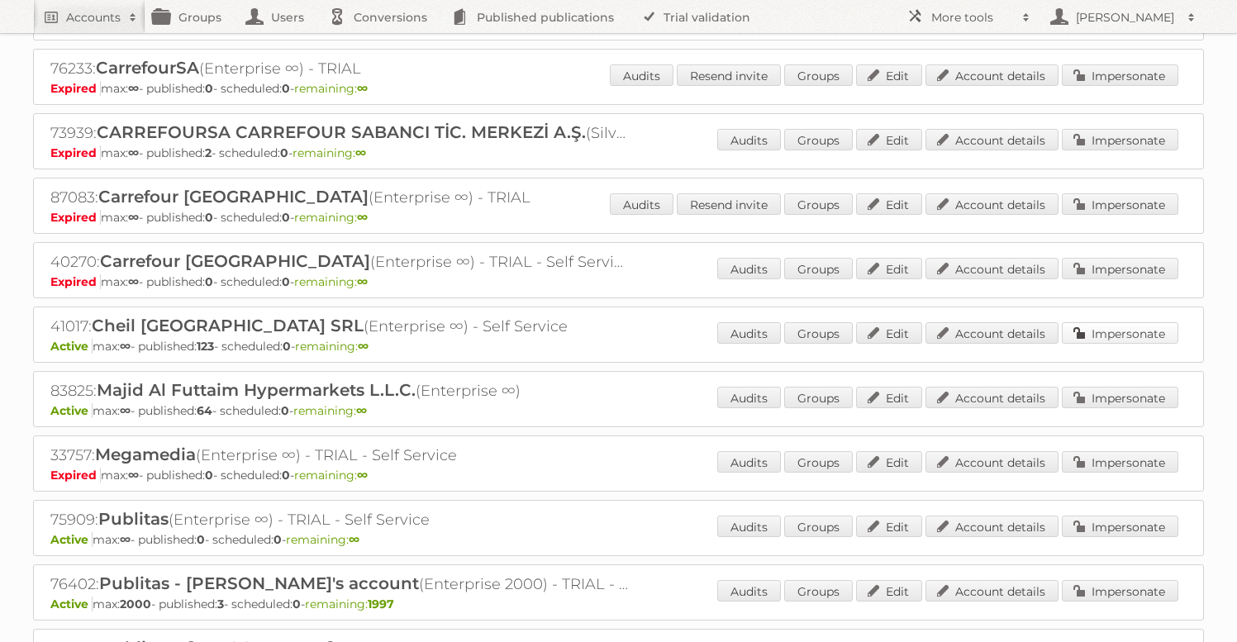
click at [1095, 328] on link "Impersonate" at bounding box center [1120, 332] width 116 height 21
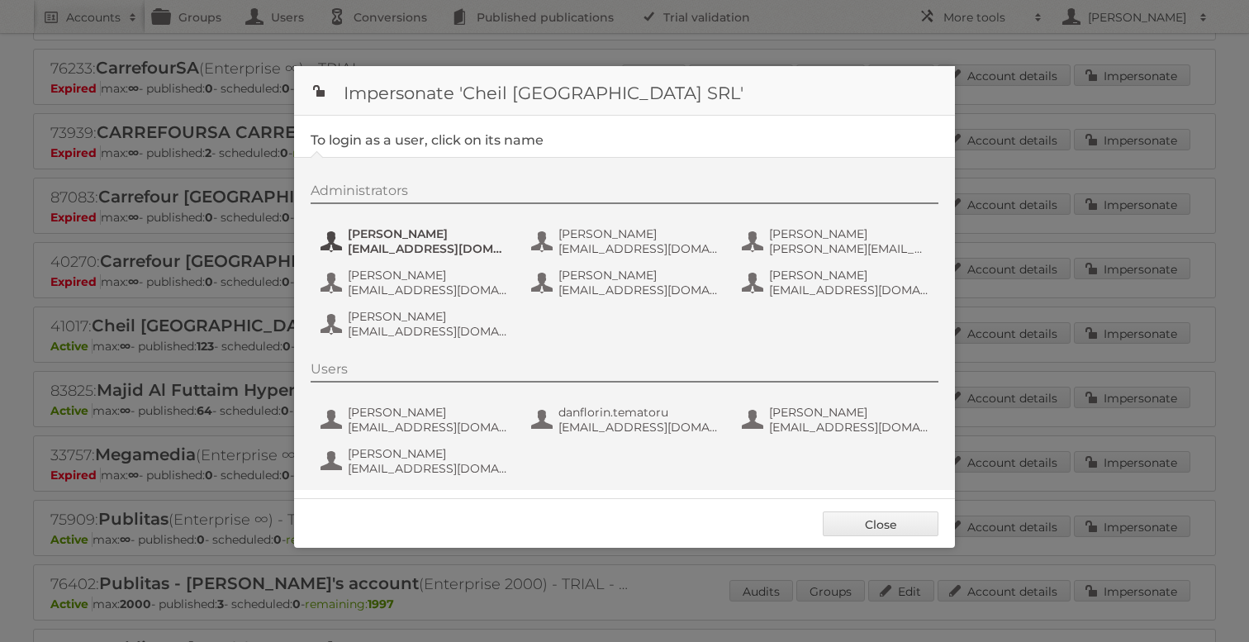
click at [370, 257] on button "[PERSON_NAME] [PERSON_NAME][EMAIL_ADDRESS][DOMAIN_NAME]" at bounding box center [416, 241] width 194 height 33
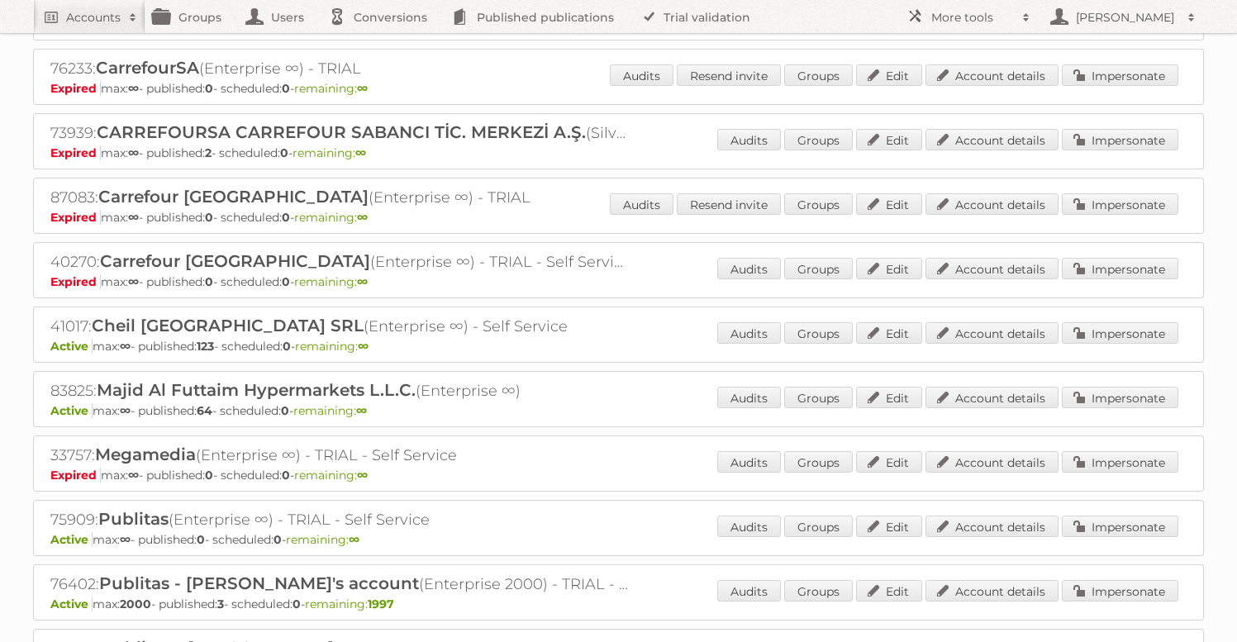
click at [66, 387] on h2 "83825: Majid Al Futtaim Hypermarkets L.L.C. (Enterprise ∞)" at bounding box center [339, 390] width 578 height 21
copy h2 "83825"
